Goal: Transaction & Acquisition: Purchase product/service

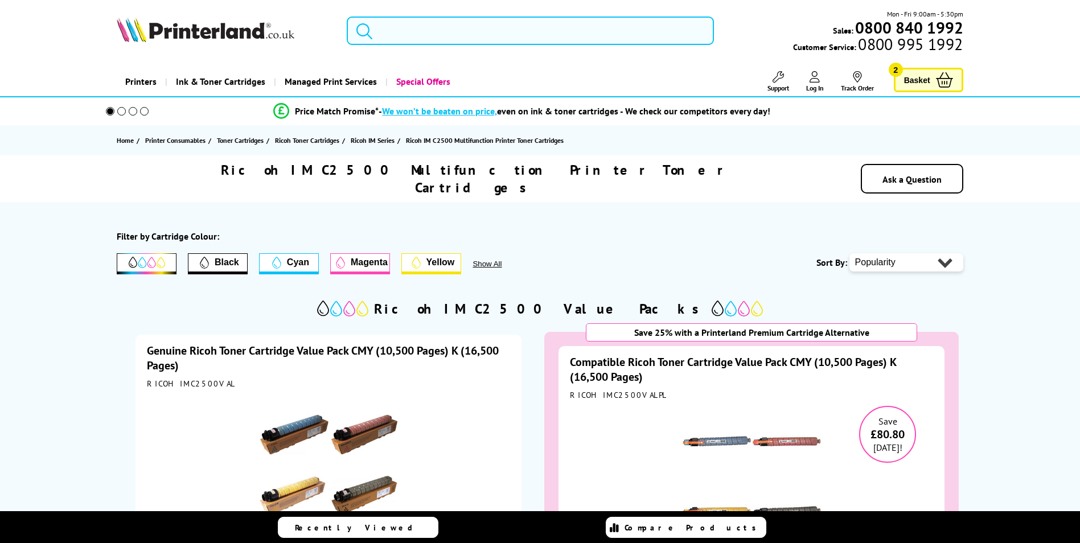
select select "2"
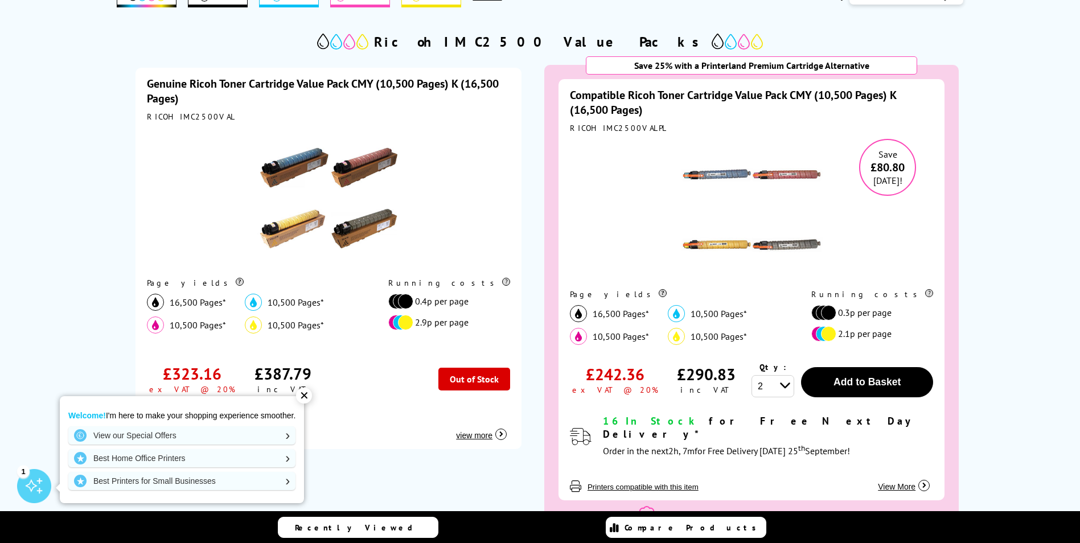
click at [345, 76] on link "Genuine Ricoh Toner Cartridge Value Pack CMY (10,500 Pages) K (16,500 Pages)" at bounding box center [323, 91] width 352 height 30
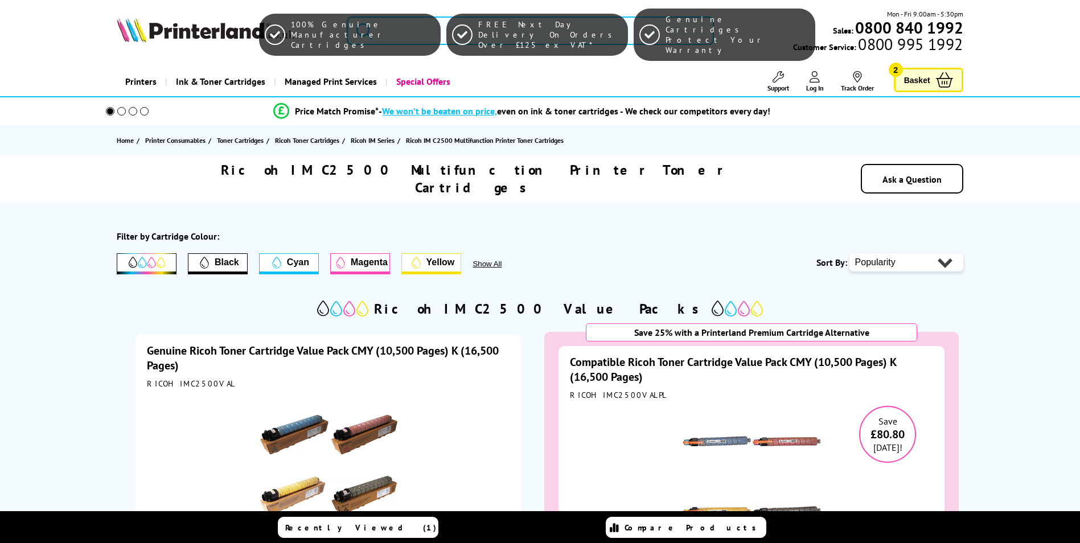
select select "2"
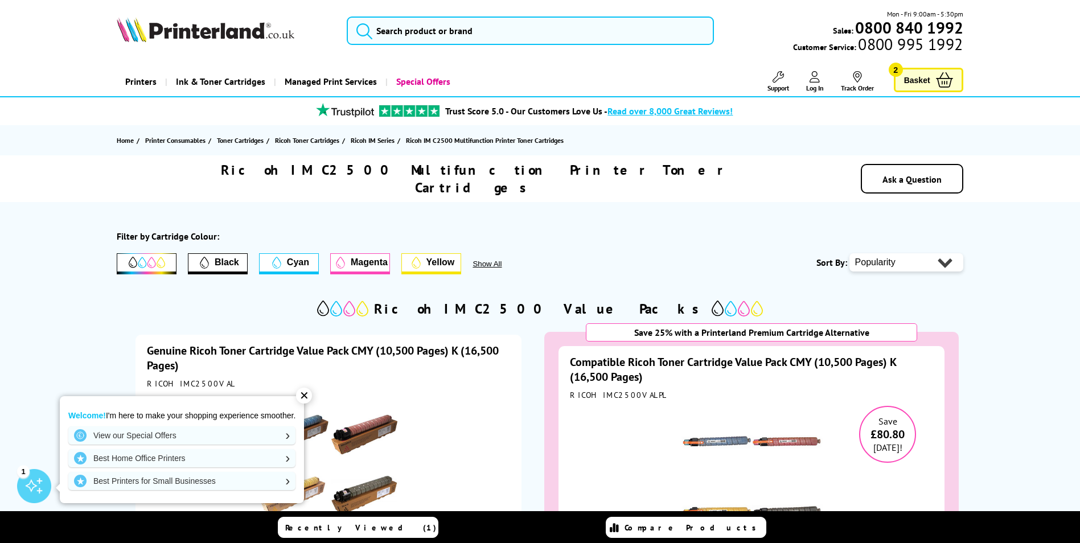
click at [216, 257] on span "Black" at bounding box center [227, 262] width 24 height 10
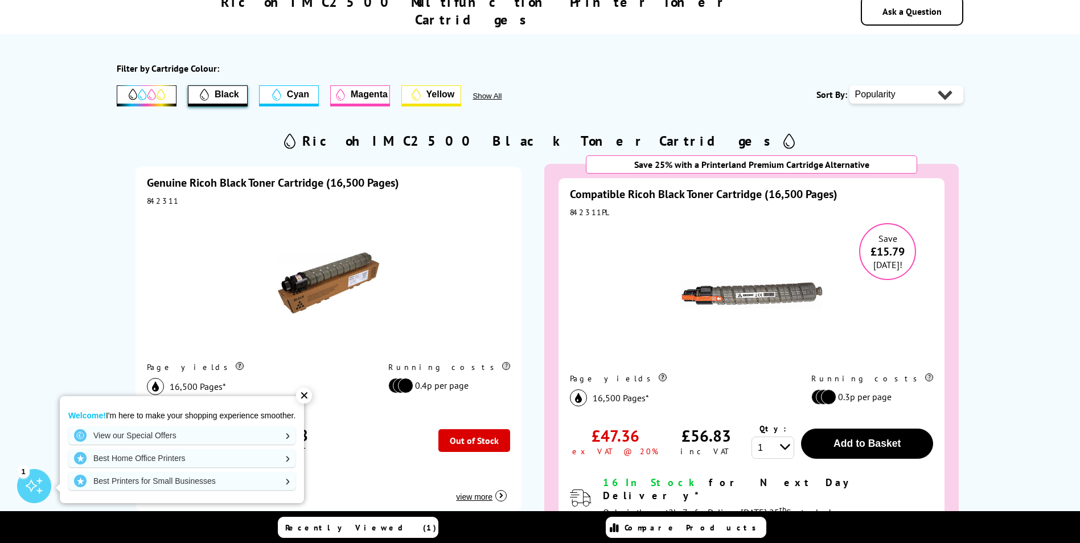
scroll to position [190, 0]
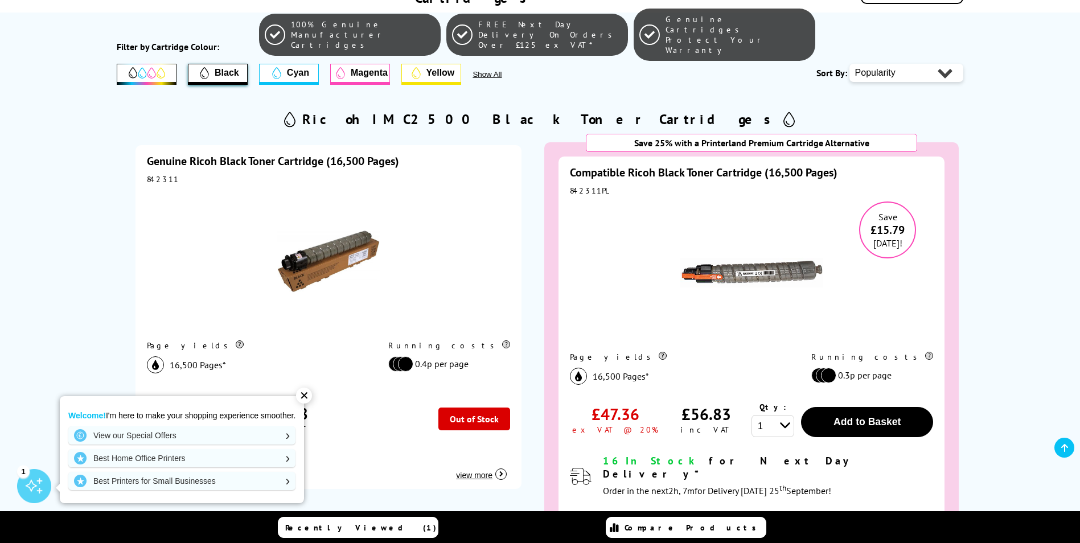
click at [324, 154] on link "Genuine Ricoh Black Toner Cartridge (16,500 Pages)" at bounding box center [273, 161] width 252 height 15
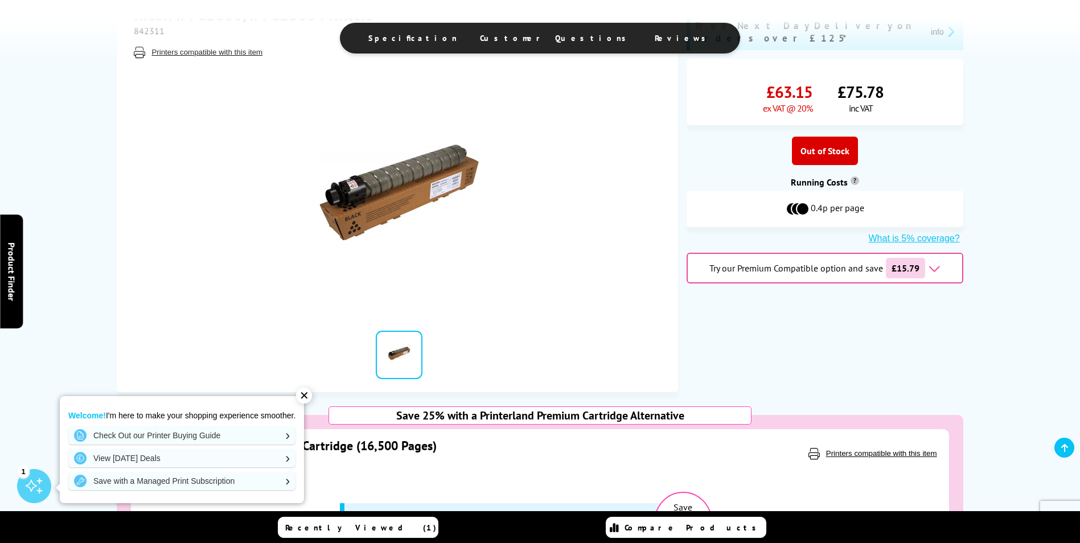
scroll to position [380, 0]
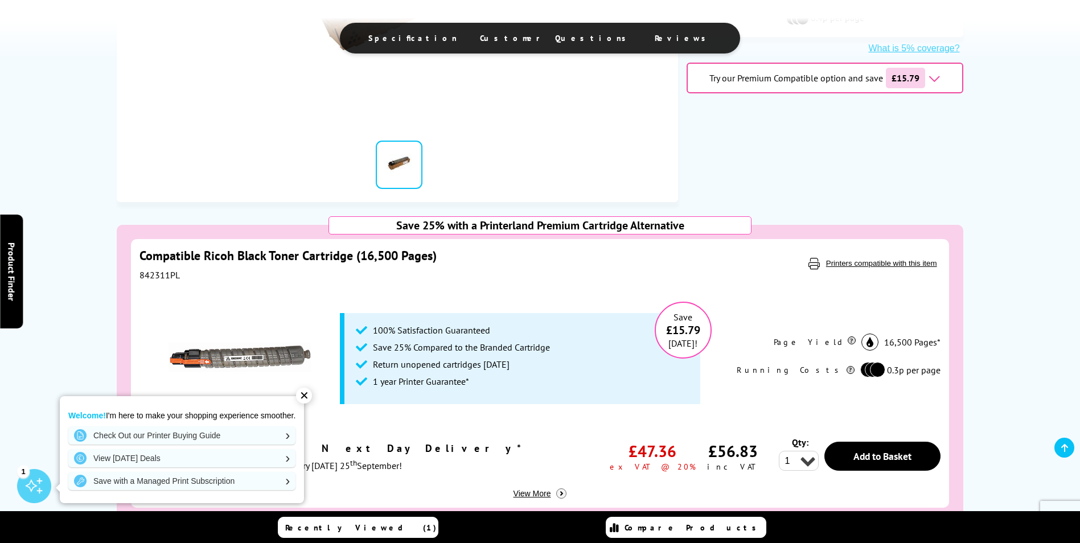
click at [302, 400] on div "✕" at bounding box center [304, 396] width 16 height 16
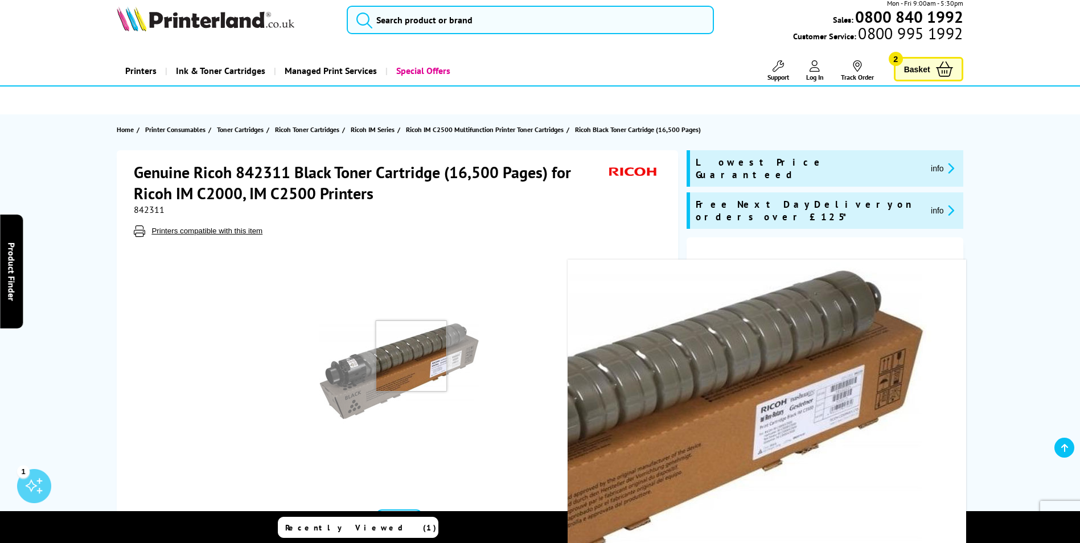
scroll to position [0, 0]
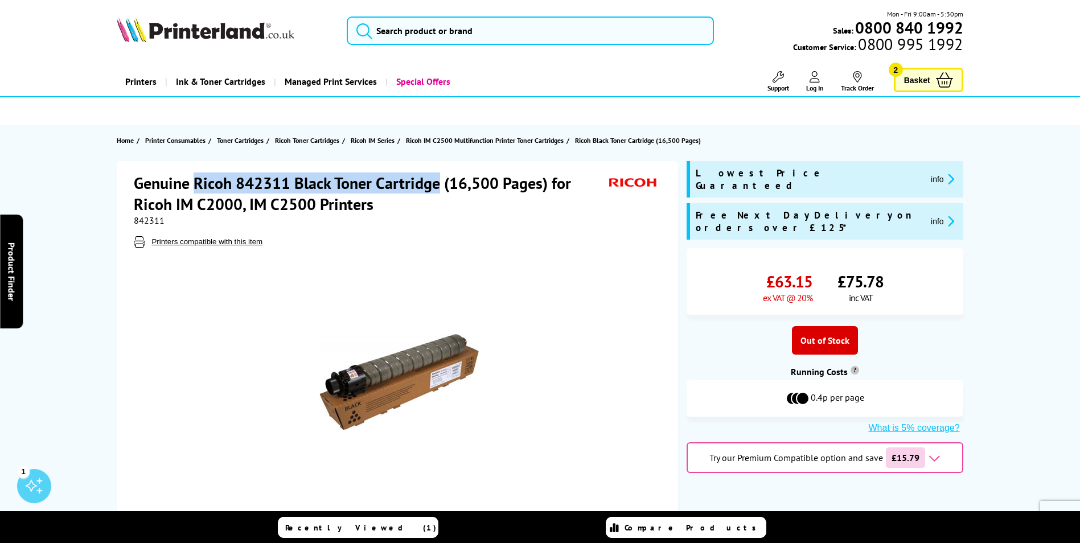
drag, startPoint x: 195, startPoint y: 184, endPoint x: 439, endPoint y: 187, distance: 244.2
click at [439, 187] on h1 "Genuine Ricoh 842311 Black Toner Cartridge (16,500 Pages) for Ricoh IM C2000, I…" at bounding box center [370, 193] width 473 height 42
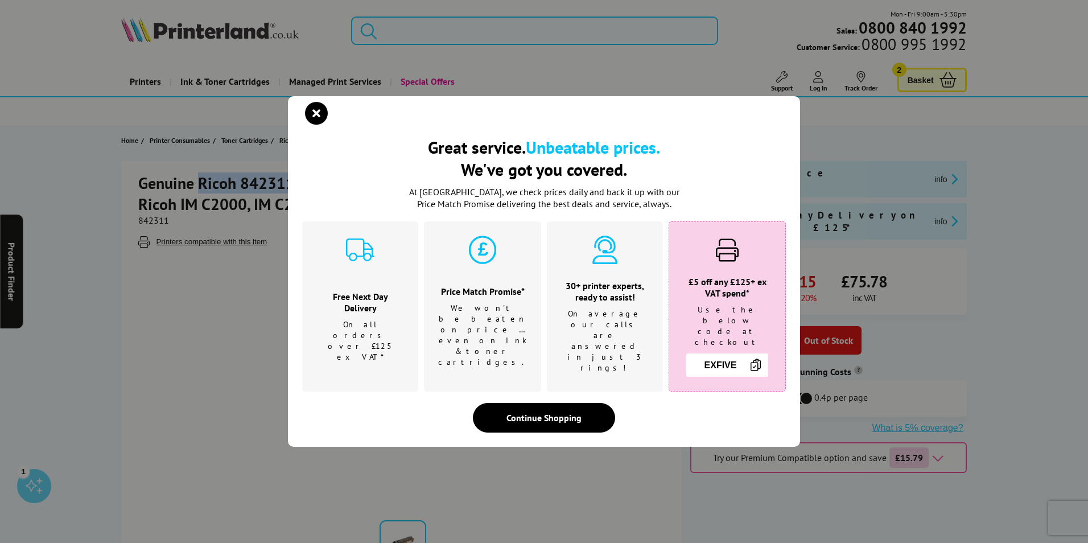
copy h1 "Ricoh 842311 Black Toner Cartridge"
click at [315, 122] on icon "close modal" at bounding box center [316, 113] width 23 height 23
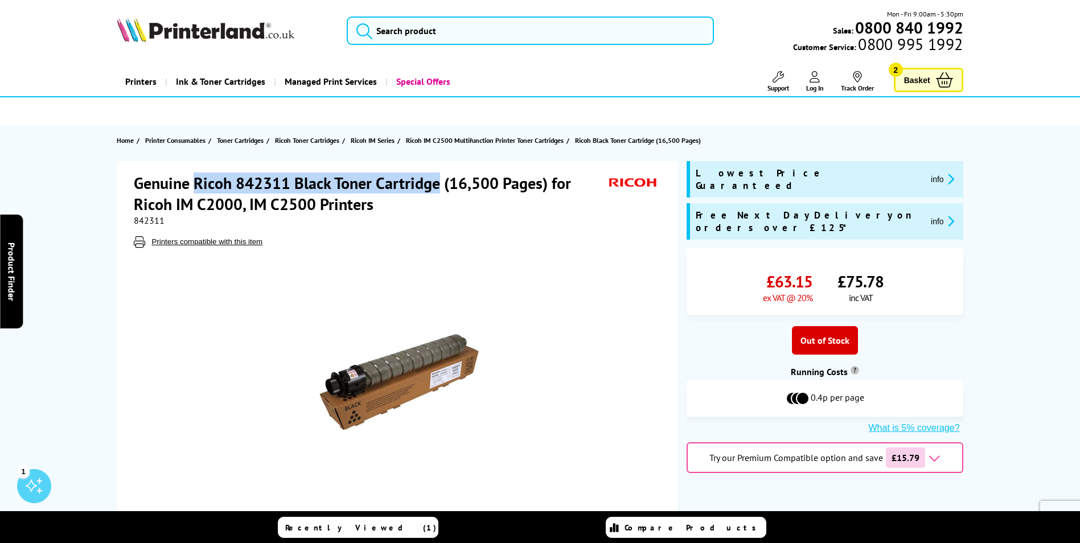
copy h1 "Ricoh 842311 Black Toner Cartridge"
drag, startPoint x: 308, startPoint y: 184, endPoint x: 286, endPoint y: 187, distance: 22.4
click at [286, 187] on h1 "Genuine Ricoh 842311 Black Toner Cartridge (16,500 Pages) for Ricoh IM C2000, I…" at bounding box center [370, 193] width 473 height 42
drag, startPoint x: 197, startPoint y: 187, endPoint x: 440, endPoint y: 186, distance: 243.0
click at [440, 186] on h1 "Genuine Ricoh 842311 Black Toner Cartridge (16,500 Pages) for Ricoh IM C2000, I…" at bounding box center [370, 193] width 473 height 42
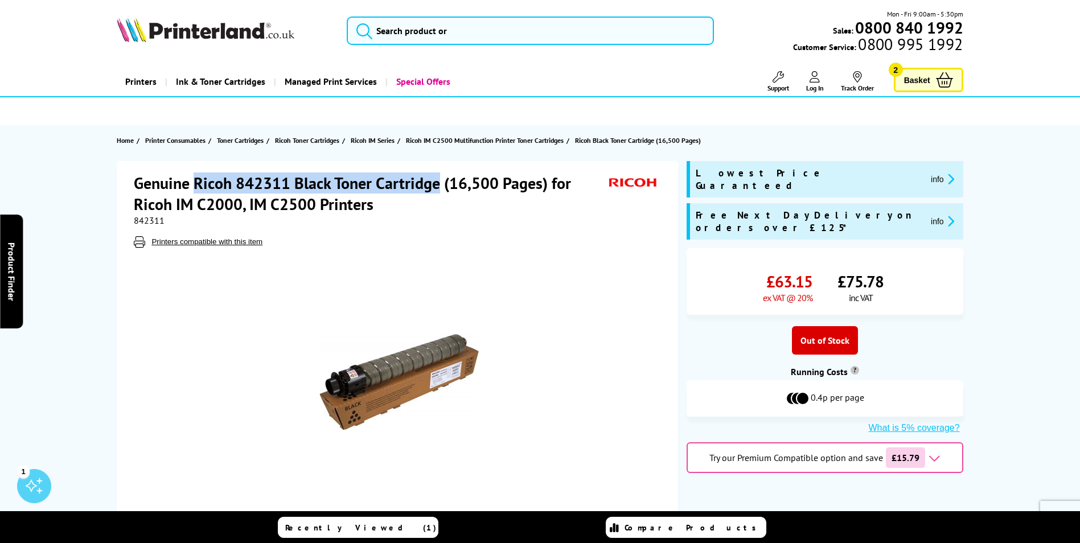
copy h1 "Ricoh 842311 Black Toner Cartridge"
click at [366, 196] on h1 "Genuine Ricoh 842311 Black Toner Cartridge (16,500 Pages) for Ricoh IM C2000, I…" at bounding box center [370, 193] width 473 height 42
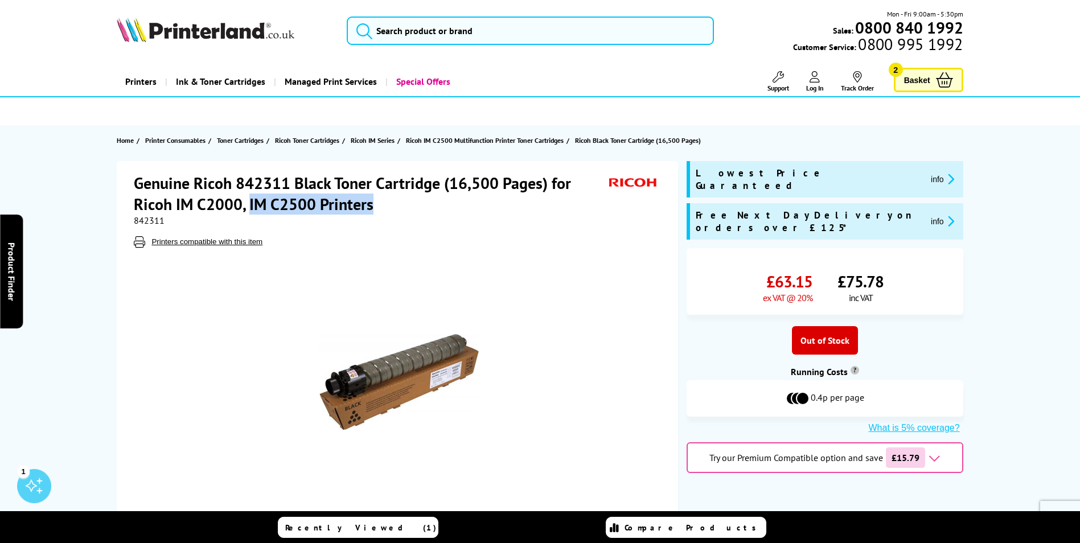
drag, startPoint x: 374, startPoint y: 203, endPoint x: 247, endPoint y: 205, distance: 126.9
click at [247, 205] on h1 "Genuine Ricoh 842311 Black Toner Cartridge (16,500 Pages) for Ricoh IM C2000, I…" at bounding box center [370, 193] width 473 height 42
drag, startPoint x: 247, startPoint y: 205, endPoint x: 308, endPoint y: 213, distance: 61.4
click at [304, 213] on h1 "Genuine Ricoh 842311 Black Toner Cartridge (16,500 Pages) for Ricoh IM C2000, I…" at bounding box center [370, 193] width 473 height 42
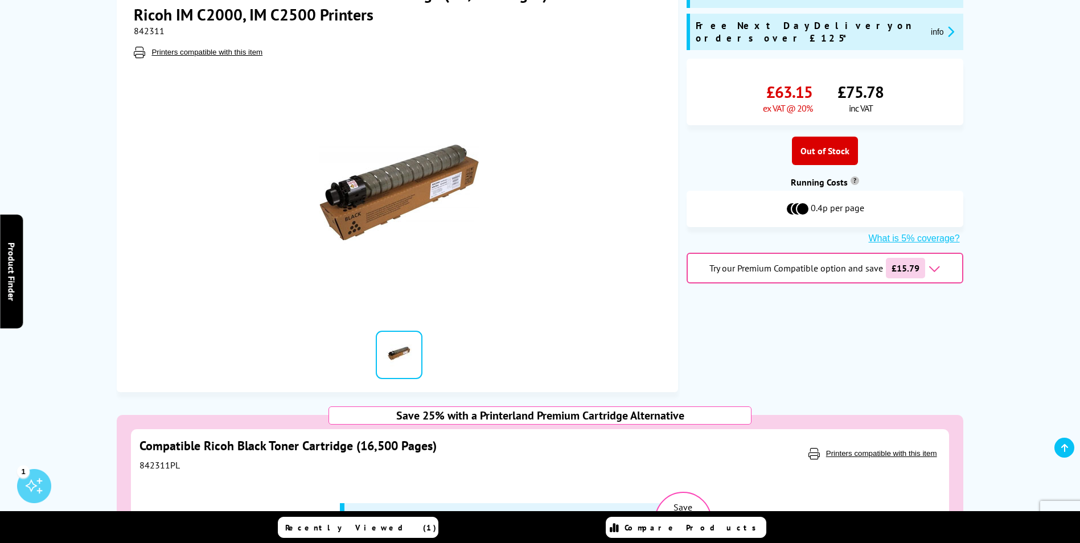
click at [941, 253] on div "Try our Premium Compatible option and save £15.79" at bounding box center [824, 268] width 277 height 31
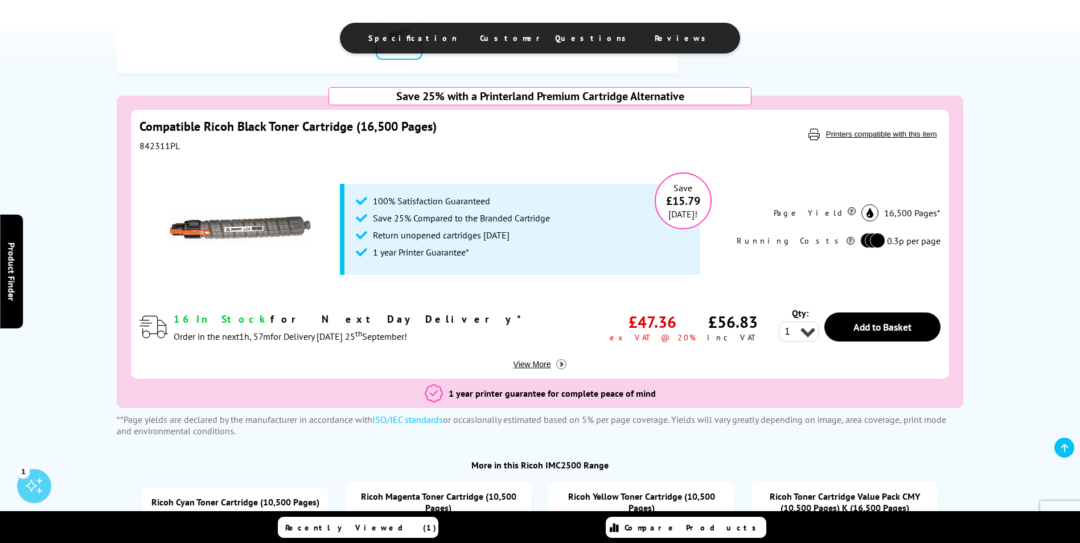
scroll to position [519, 0]
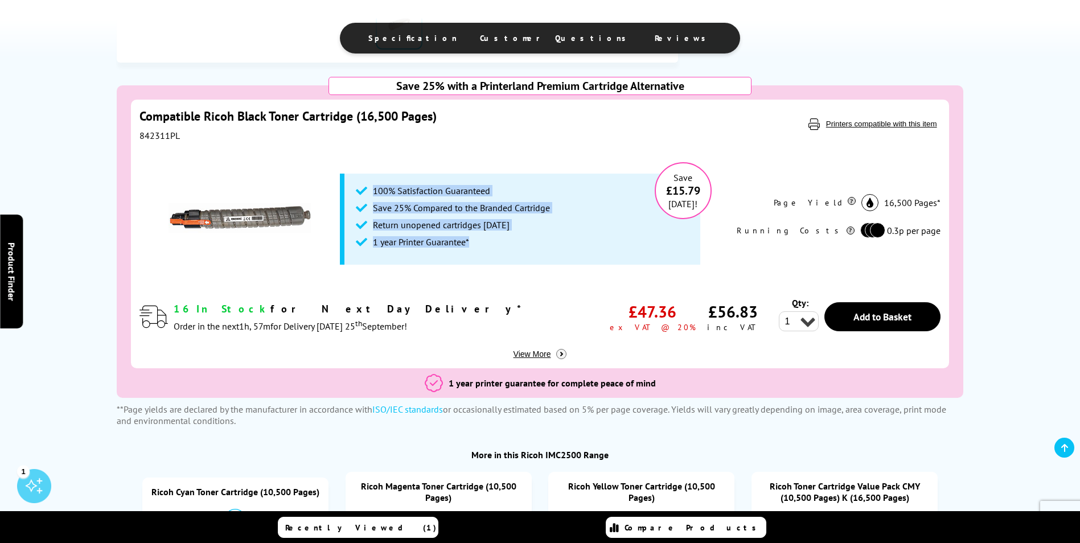
drag, startPoint x: 486, startPoint y: 243, endPoint x: 372, endPoint y: 191, distance: 125.6
click at [372, 191] on ul "100% Satisfaction Guaranteed Save 25% Compared to the Branded Cartridge Return …" at bounding box center [520, 219] width 360 height 91
drag, startPoint x: 372, startPoint y: 191, endPoint x: 466, endPoint y: 234, distance: 103.9
click at [466, 234] on li "Return unopened cartridges within 6 months" at bounding box center [522, 227] width 333 height 17
drag, startPoint x: 472, startPoint y: 246, endPoint x: 356, endPoint y: 241, distance: 116.8
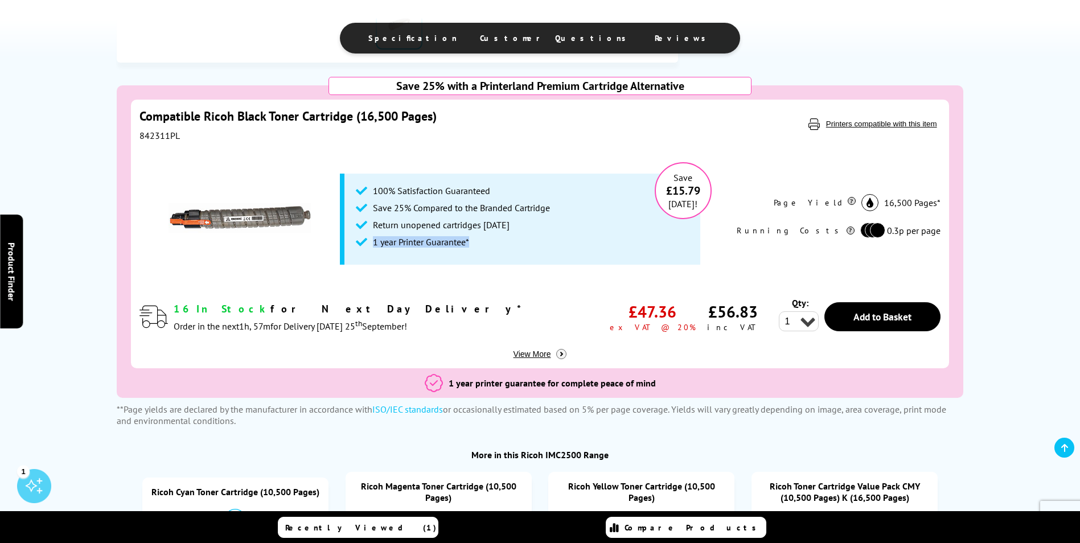
click at [356, 241] on li "1 year Printer Guarantee*" at bounding box center [522, 244] width 333 height 17
drag, startPoint x: 356, startPoint y: 241, endPoint x: 417, endPoint y: 264, distance: 65.5
click at [417, 264] on ul "100% Satisfaction Guaranteed Save 25% Compared to the Branded Cartridge Return …" at bounding box center [520, 219] width 360 height 91
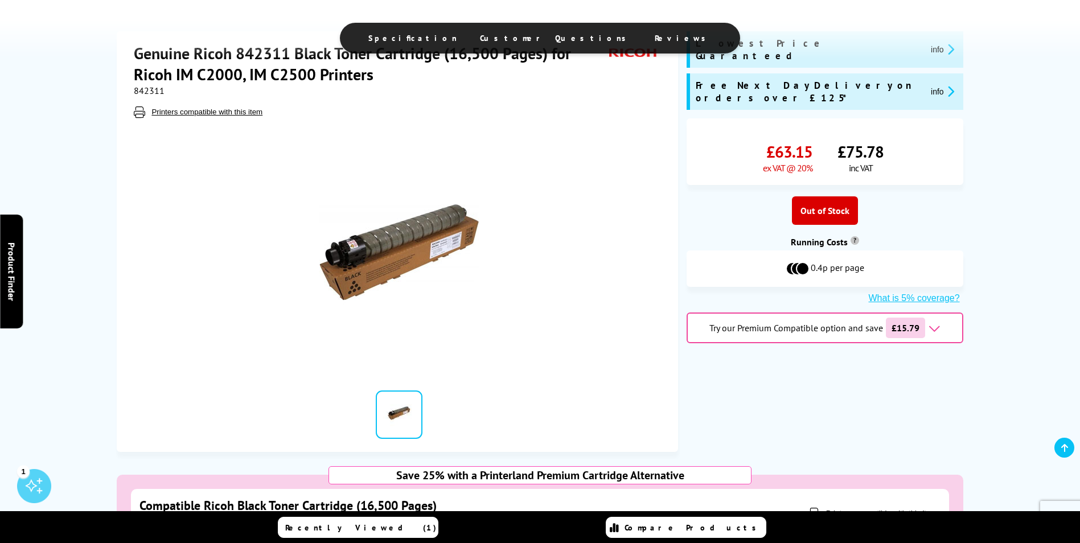
scroll to position [0, 0]
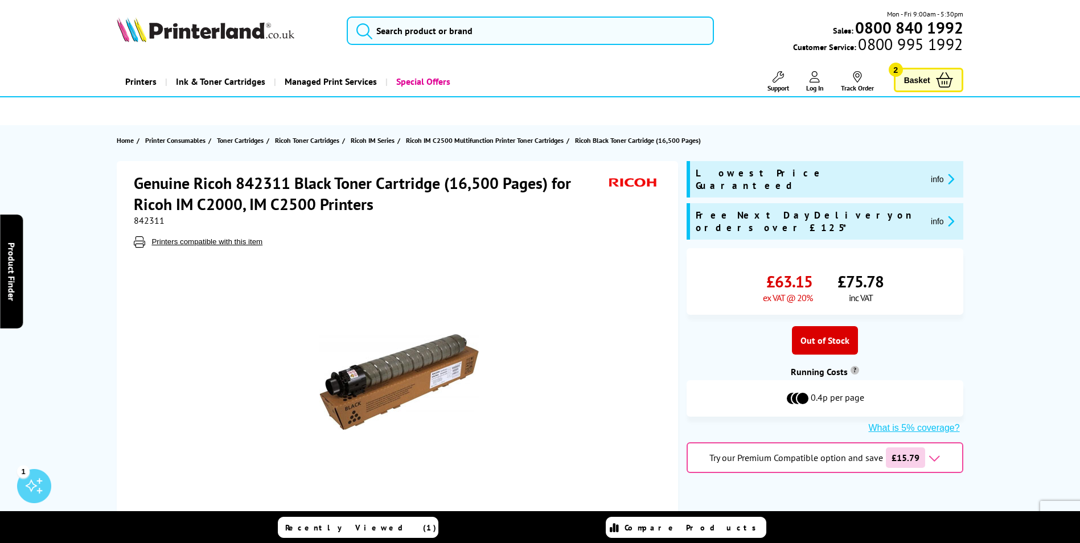
click at [936, 77] on icon at bounding box center [944, 79] width 17 height 15
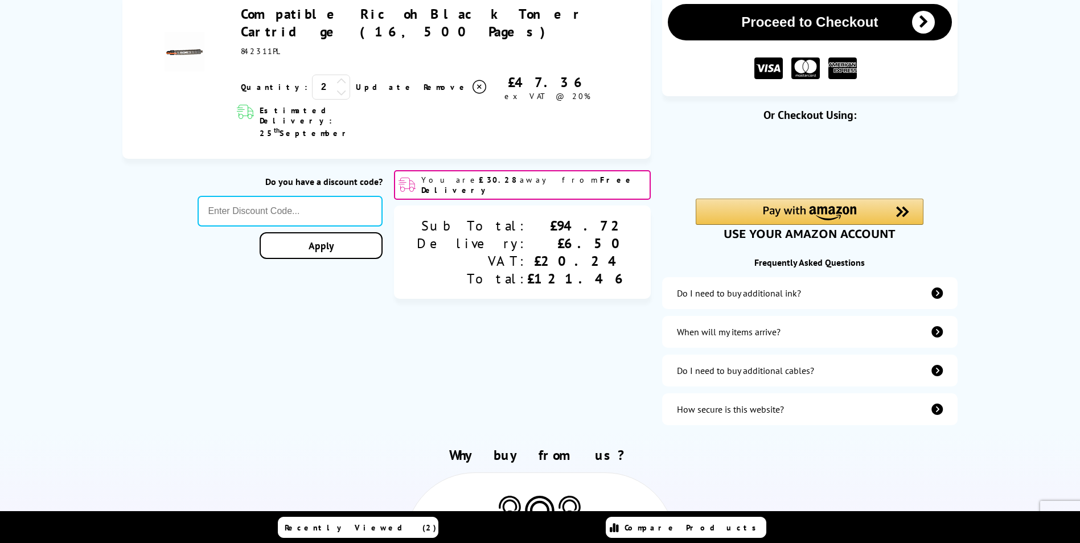
scroll to position [190, 0]
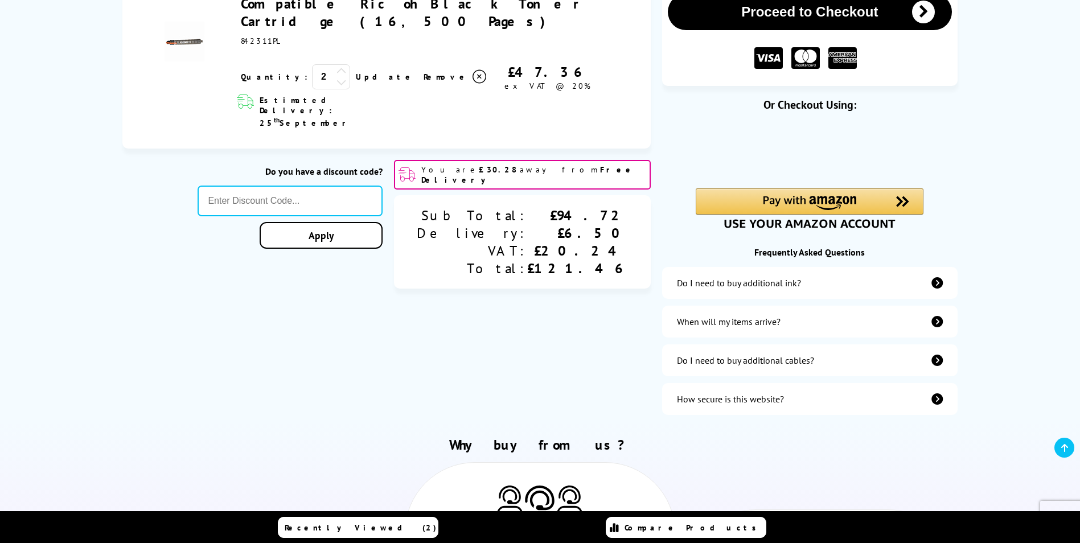
click at [824, 328] on div "When will my items arrive?" at bounding box center [809, 322] width 295 height 32
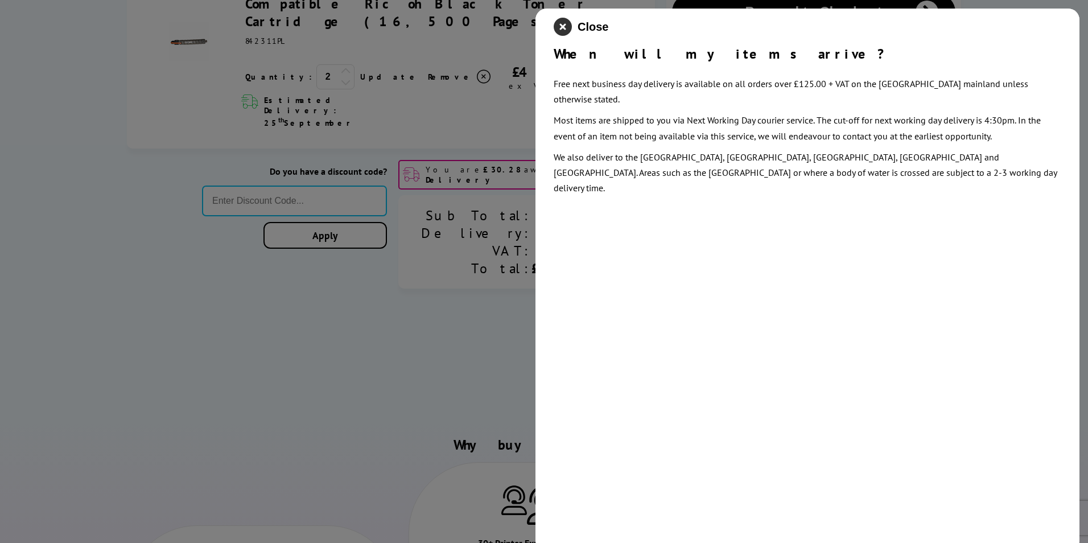
drag, startPoint x: 558, startPoint y: 24, endPoint x: 565, endPoint y: 24, distance: 6.9
click at [565, 24] on icon "close modal" at bounding box center [563, 27] width 18 height 18
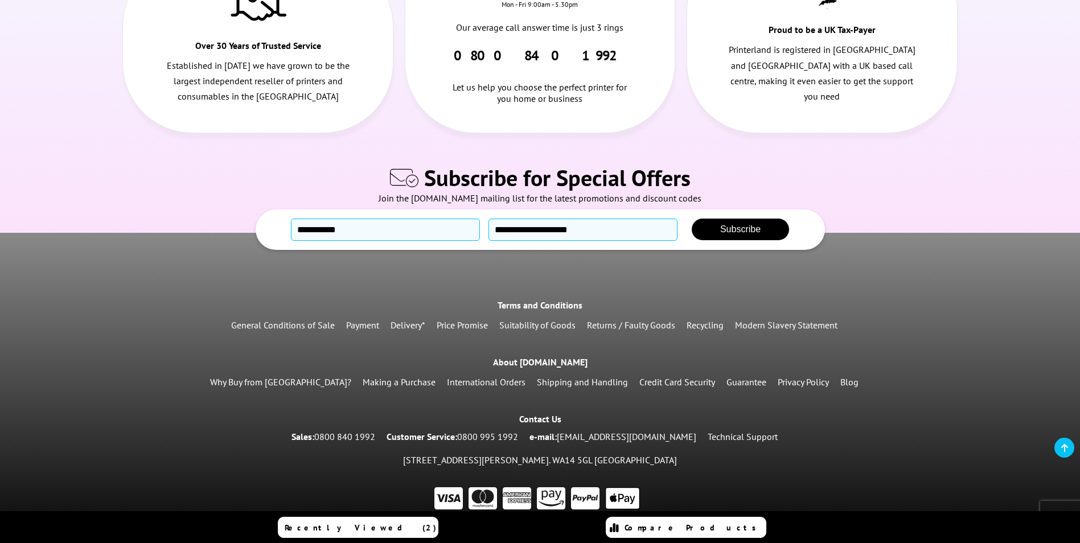
scroll to position [0, 0]
